Goal: Task Accomplishment & Management: Manage account settings

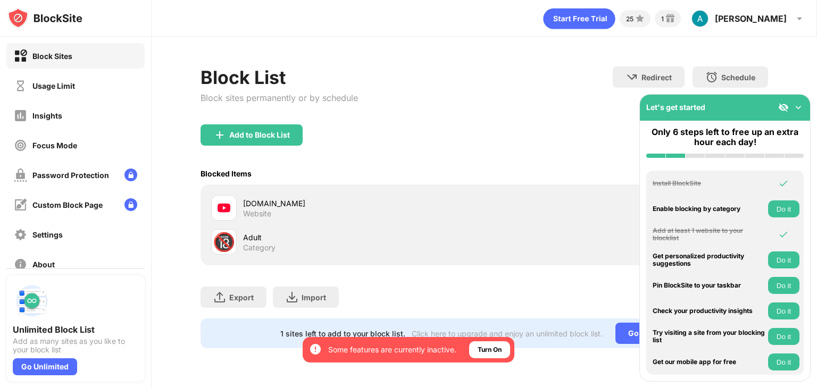
click at [798, 108] on img at bounding box center [798, 107] width 11 height 11
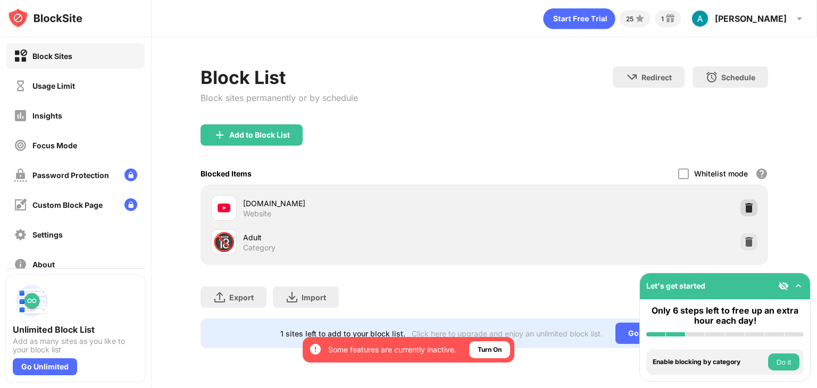
click at [751, 213] on div at bounding box center [748, 207] width 17 height 17
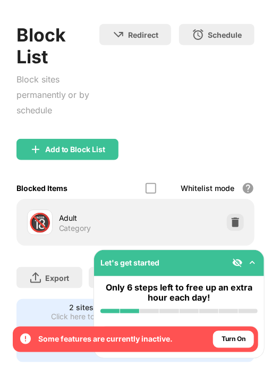
scroll to position [77, 0]
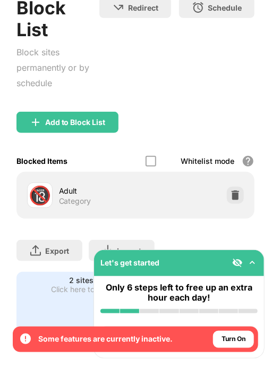
click at [205, 256] on div "Let's get started" at bounding box center [179, 263] width 170 height 26
click at [66, 290] on div "Click here to upgrade and enjoy an unlimited block list." at bounding box center [129, 294] width 175 height 18
drag, startPoint x: 70, startPoint y: 278, endPoint x: 72, endPoint y: 271, distance: 7.7
click at [70, 285] on div "Click here to upgrade and enjoy an unlimited block list." at bounding box center [129, 294] width 175 height 18
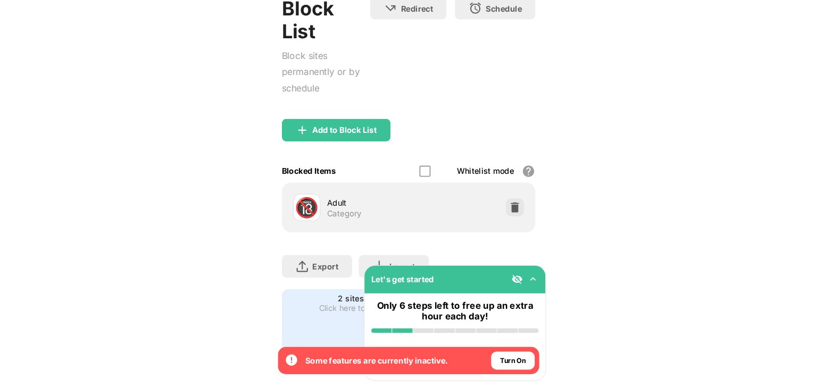
scroll to position [0, 0]
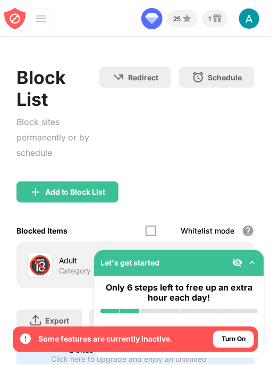
click at [23, 14] on img at bounding box center [14, 18] width 21 height 21
click at [34, 20] on div at bounding box center [40, 18] width 21 height 21
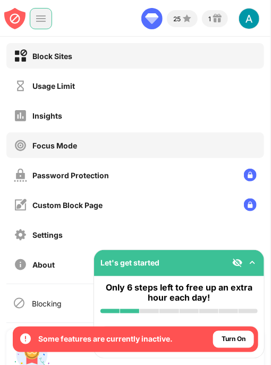
click at [103, 146] on div "Focus Mode" at bounding box center [135, 145] width 258 height 26
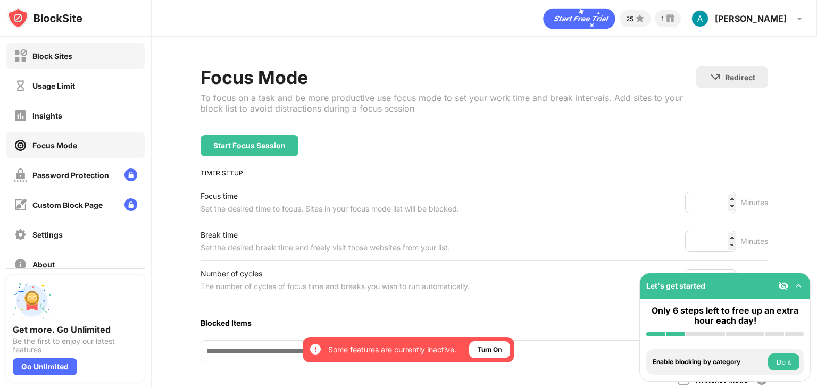
click at [72, 64] on div "Block Sites" at bounding box center [75, 56] width 138 height 26
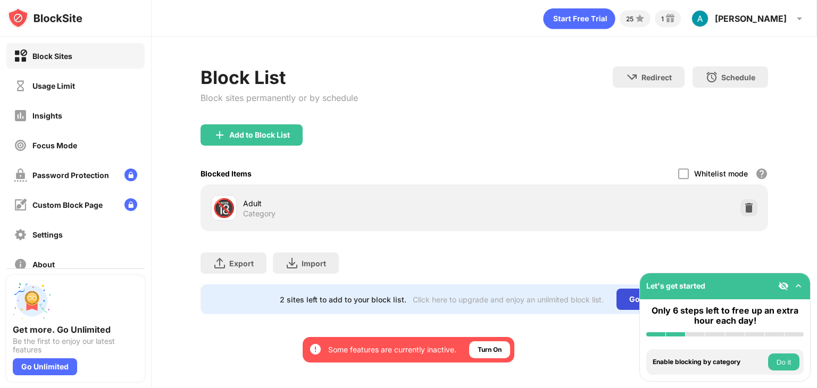
click at [271, 294] on div "Go Unlimited" at bounding box center [652, 299] width 73 height 21
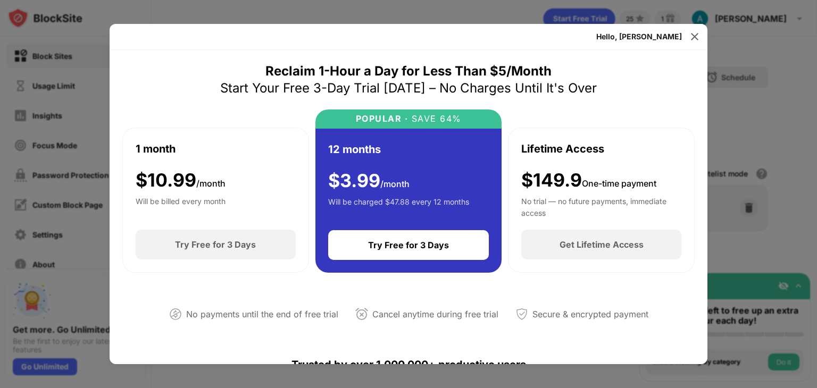
click at [271, 35] on div "Hello, Ayesha" at bounding box center [639, 36] width 86 height 9
click at [271, 31] on div at bounding box center [694, 36] width 17 height 17
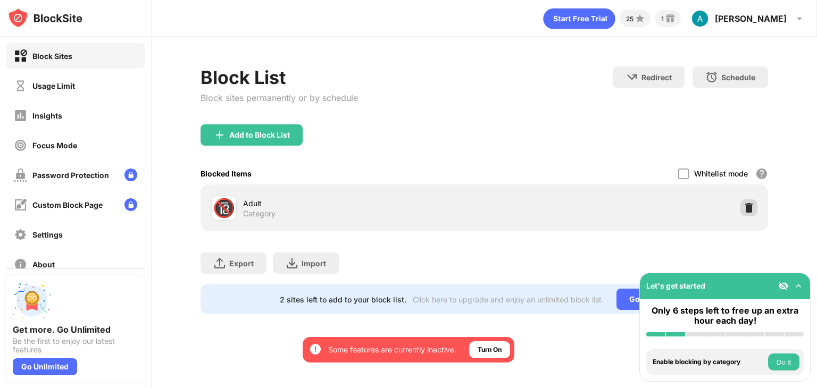
click at [271, 204] on div at bounding box center [748, 207] width 17 height 17
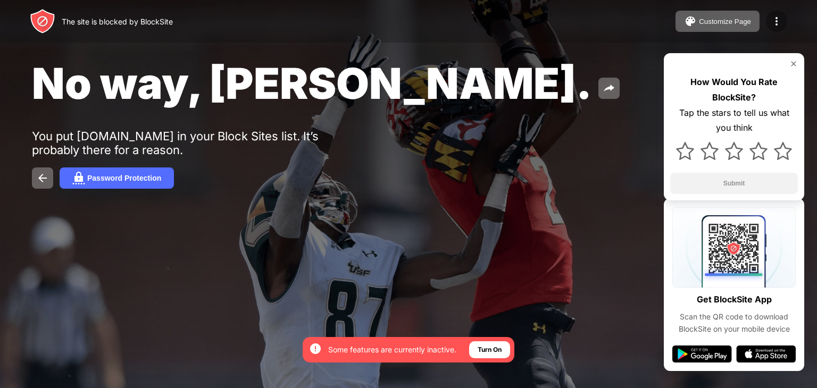
click at [778, 21] on img at bounding box center [776, 21] width 13 height 13
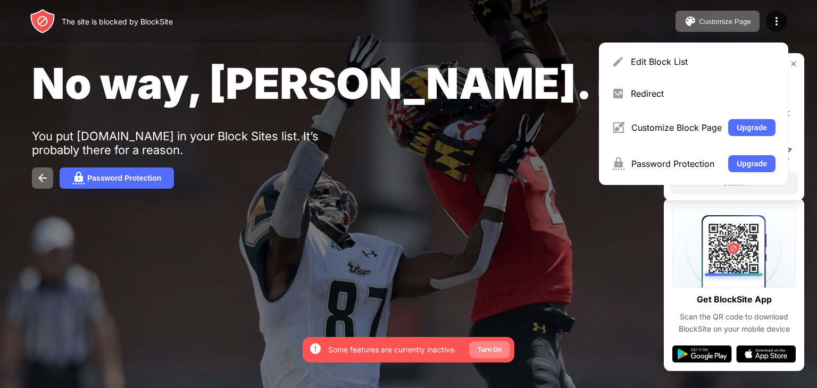
click at [488, 354] on div "Turn On" at bounding box center [490, 350] width 24 height 11
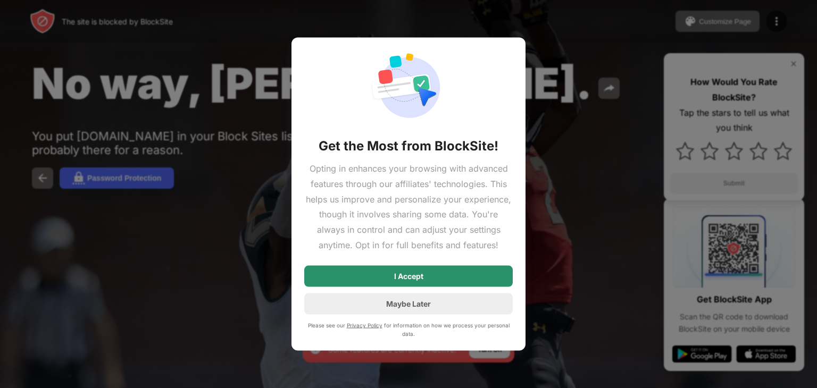
click at [457, 280] on div "I Accept" at bounding box center [408, 275] width 209 height 21
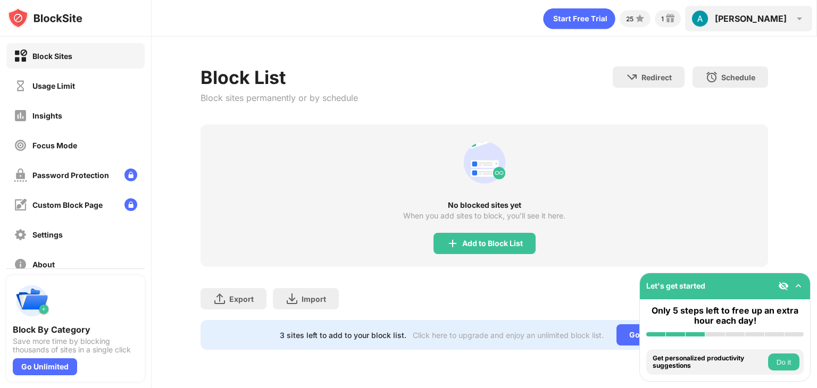
click at [779, 20] on div "Ayesha" at bounding box center [751, 18] width 72 height 11
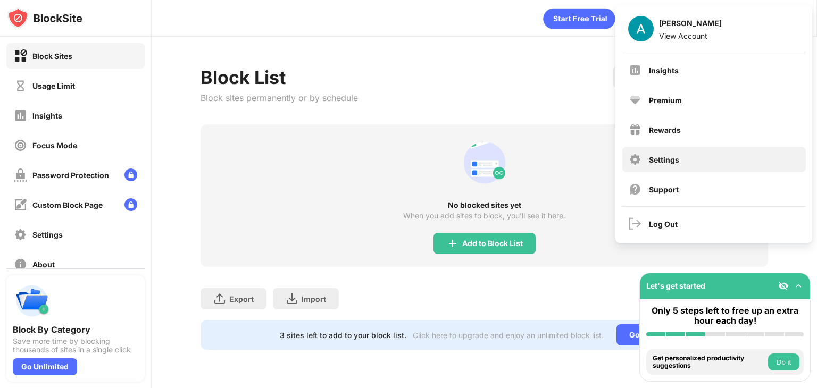
click at [674, 160] on div "Settings" at bounding box center [664, 159] width 30 height 9
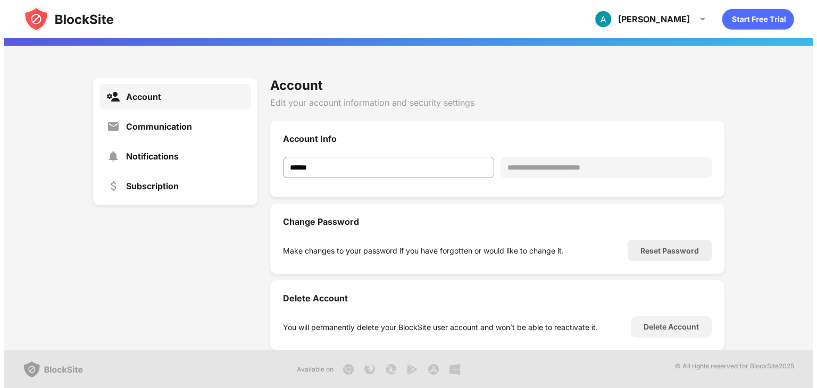
scroll to position [94, 0]
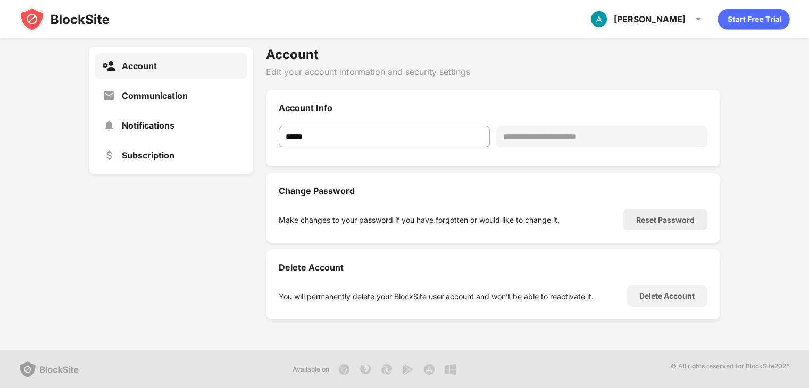
click at [698, 295] on div "Delete Account You will permanently delete your BlockSite user account and won’…" at bounding box center [493, 284] width 454 height 70
click at [694, 294] on div "Delete Account" at bounding box center [667, 296] width 81 height 21
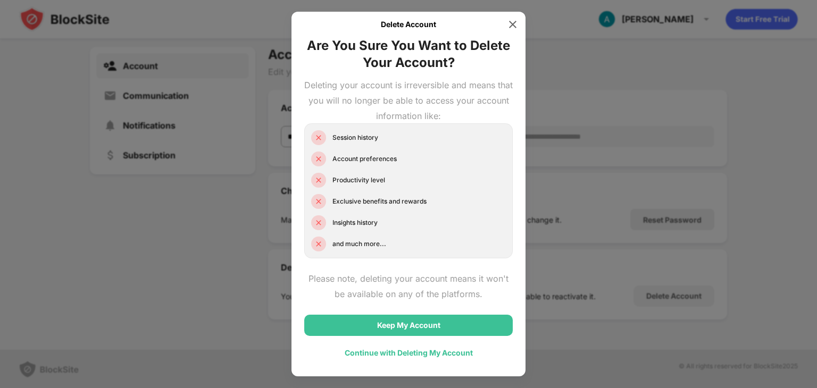
click at [429, 351] on div "Continue with Deleting My Account" at bounding box center [409, 353] width 128 height 9
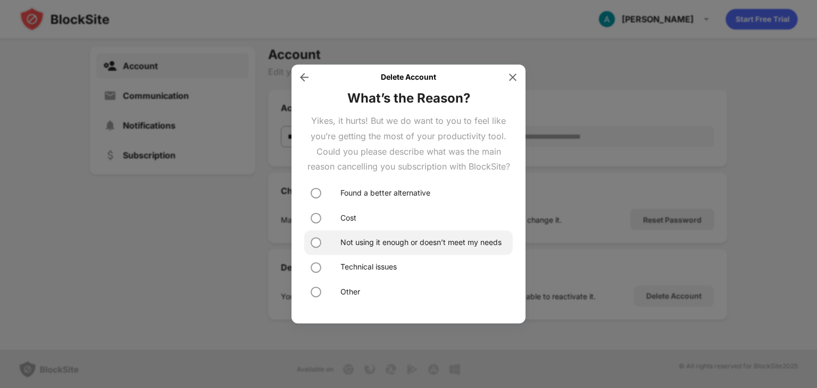
click at [376, 244] on div "Not using it enough or doesn’t meet my needs" at bounding box center [420, 243] width 161 height 12
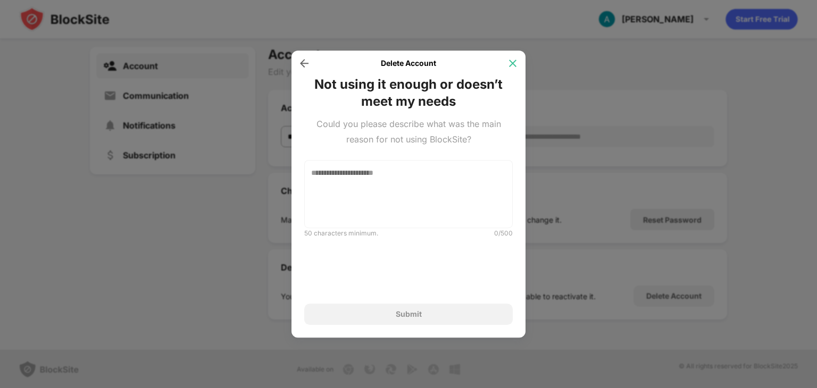
click at [518, 65] on img at bounding box center [512, 63] width 11 height 11
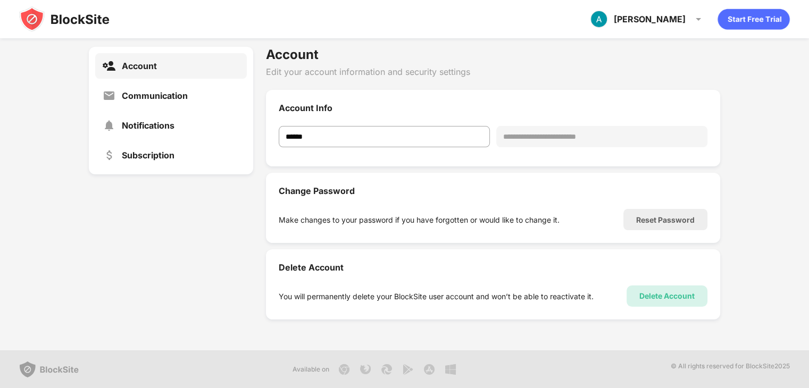
click at [631, 286] on div "Delete Account" at bounding box center [667, 296] width 81 height 21
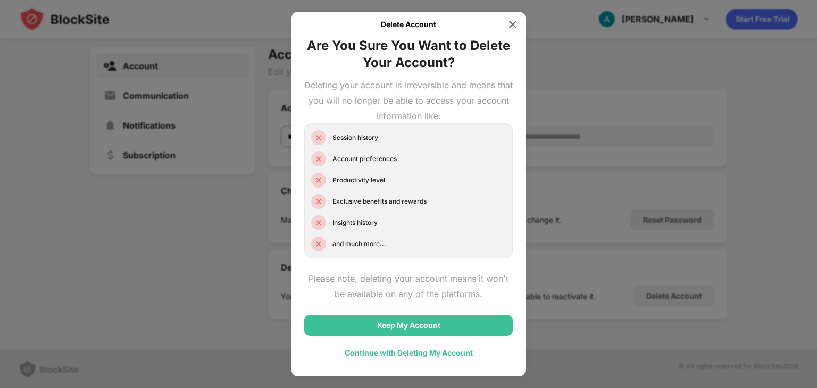
click at [395, 359] on div "Continue with Deleting My Account" at bounding box center [408, 353] width 209 height 21
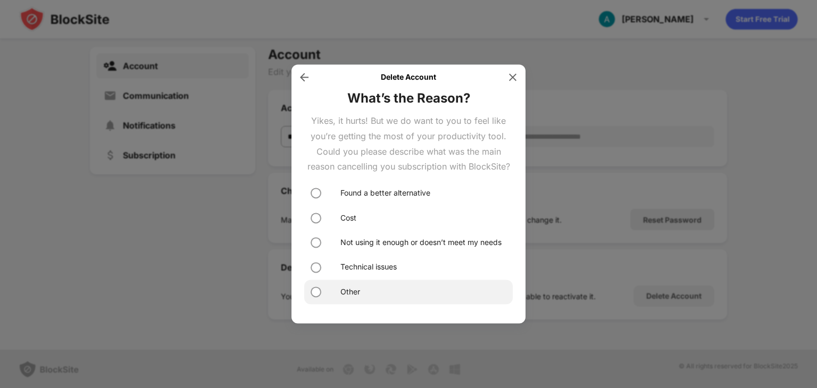
click at [357, 293] on div "Other" at bounding box center [350, 292] width 20 height 12
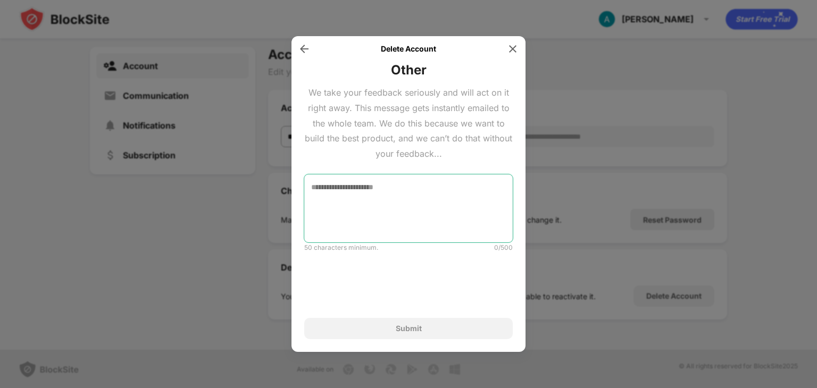
click at [432, 198] on textarea at bounding box center [408, 208] width 209 height 68
type textarea "**********"
click at [418, 309] on div "**********" at bounding box center [408, 201] width 209 height 278
click at [304, 52] on img at bounding box center [304, 49] width 11 height 11
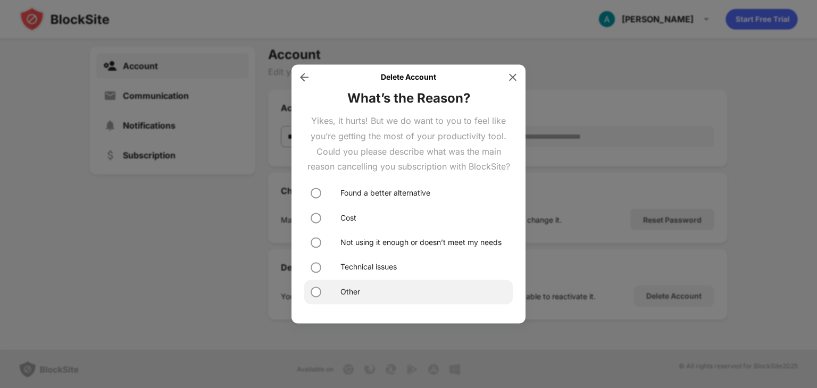
click at [349, 284] on div "Other" at bounding box center [408, 292] width 209 height 24
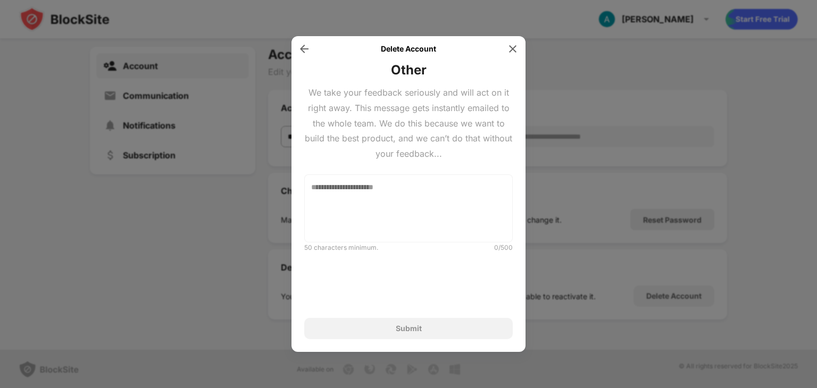
click at [417, 341] on div "Delete Account Other We take your feedback seriously and will act on it right a…" at bounding box center [408, 194] width 234 height 316
click at [415, 204] on textarea at bounding box center [408, 208] width 209 height 68
type textarea "*"
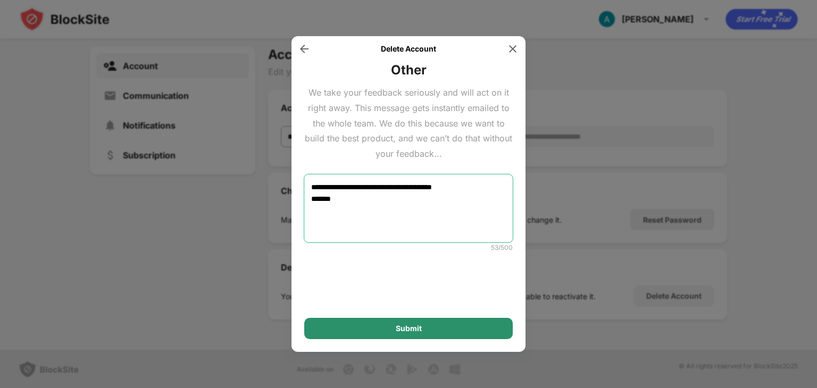
type textarea "**********"
click at [468, 332] on div "Submit" at bounding box center [408, 328] width 209 height 21
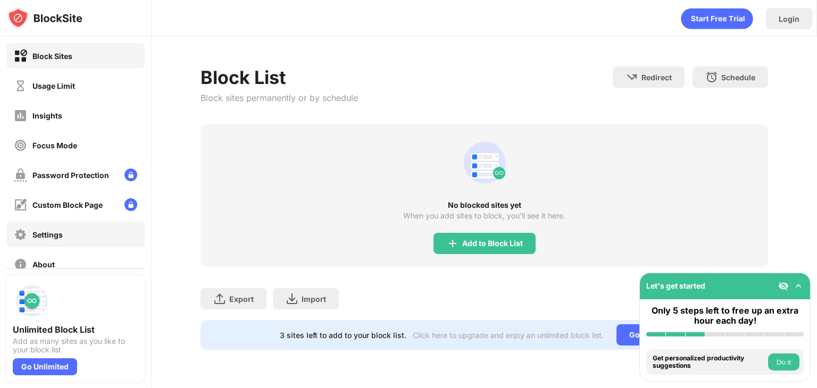
click at [97, 239] on div "Settings" at bounding box center [75, 235] width 138 height 26
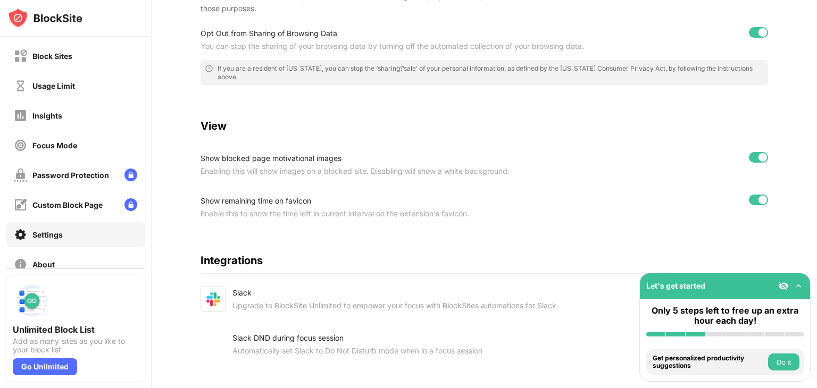
scroll to position [300, 0]
